Goal: Check status: Check status

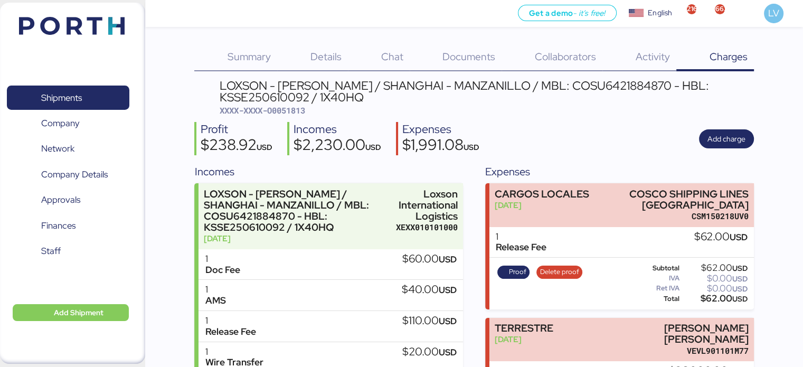
click at [100, 23] on img at bounding box center [72, 26] width 106 height 18
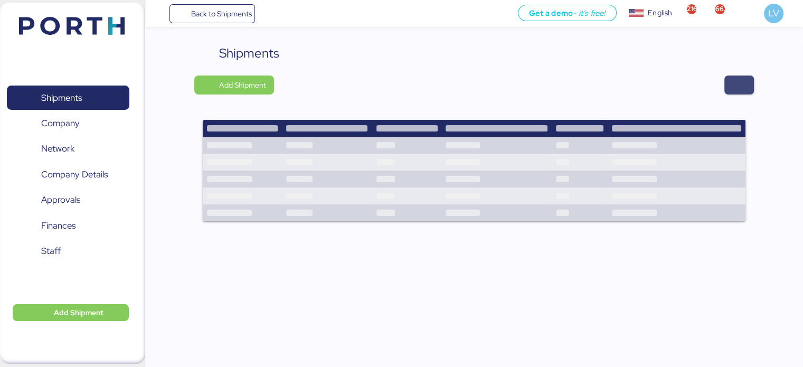
click at [747, 91] on span "button" at bounding box center [739, 84] width 30 height 19
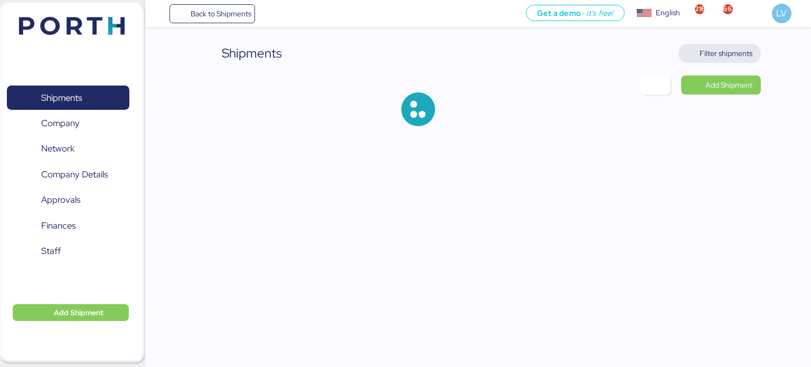
click at [719, 49] on span "Filter shipments" at bounding box center [725, 53] width 53 height 13
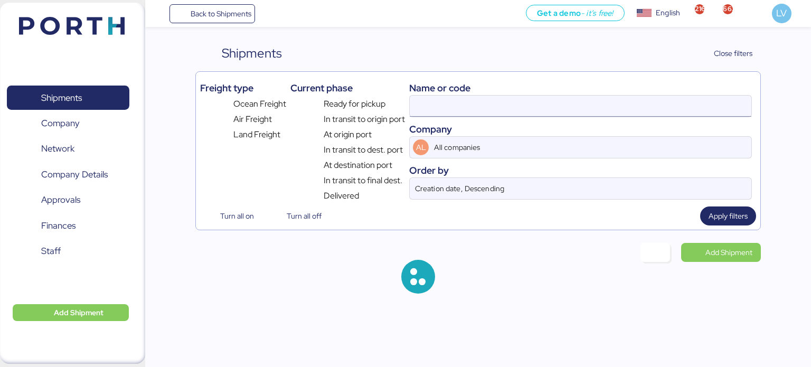
click at [576, 108] on input at bounding box center [581, 106] width 342 height 21
paste input "160-01494463"
type input "160-01494463"
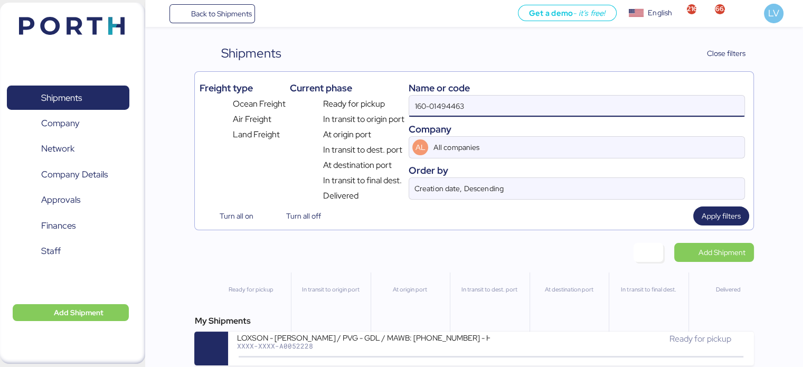
click at [458, 347] on div "XXXX-XXXX-A0052228" at bounding box center [362, 345] width 253 height 7
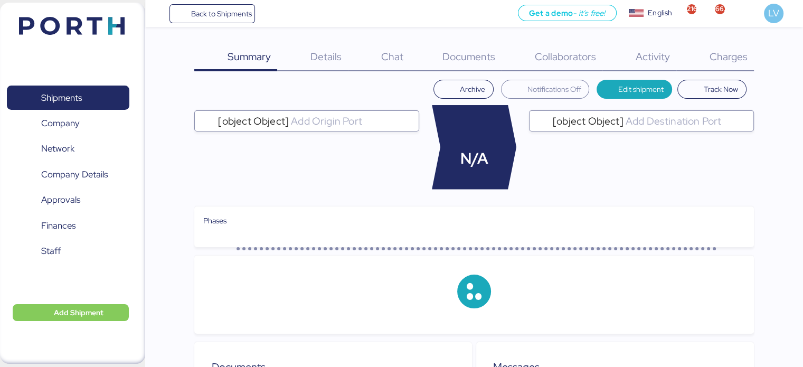
click at [714, 44] on div "Charges 0" at bounding box center [715, 57] width 78 height 27
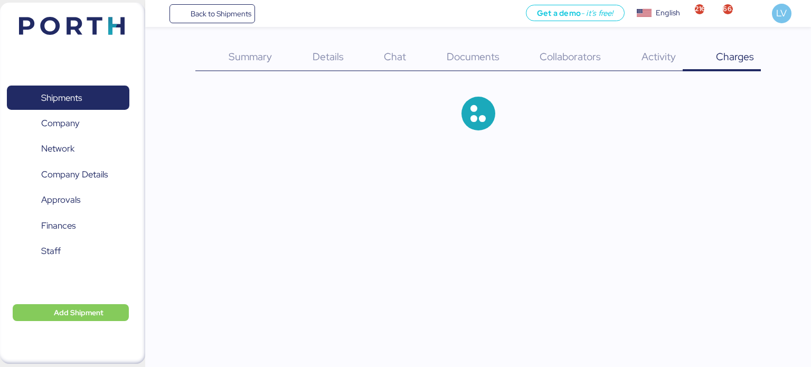
click at [721, 51] on span "Charges" at bounding box center [735, 57] width 38 height 14
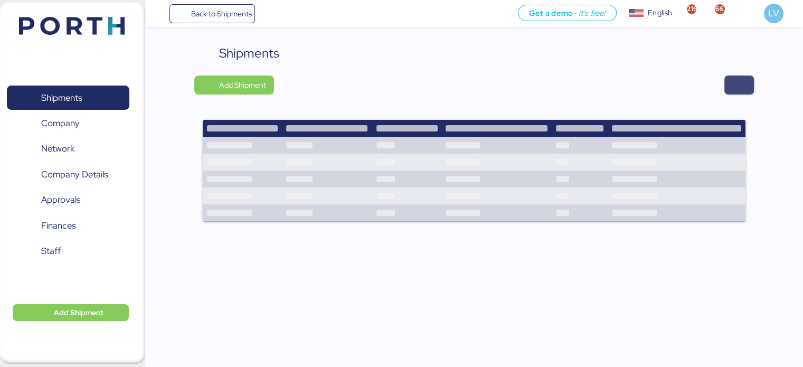
click at [737, 79] on span "button" at bounding box center [739, 85] width 13 height 15
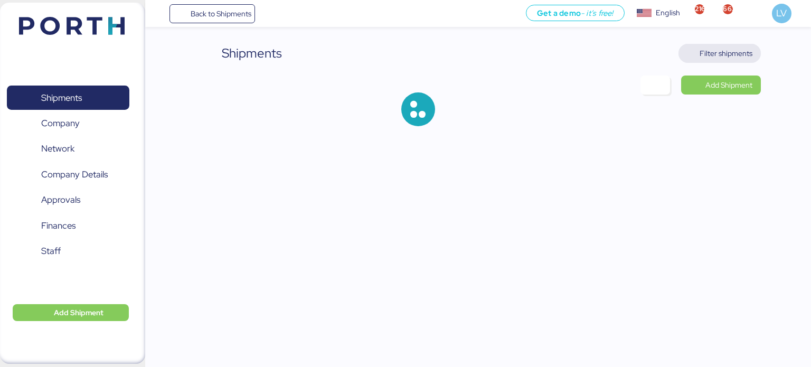
click at [720, 52] on span "Filter shipments" at bounding box center [725, 53] width 53 height 13
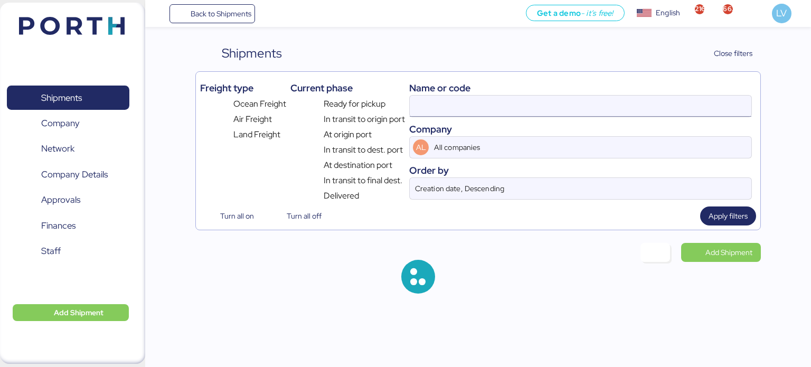
click at [573, 109] on input at bounding box center [581, 106] width 342 height 21
paste input "160-01494463"
type input "160-01494463"
